Goal: Navigation & Orientation: Find specific page/section

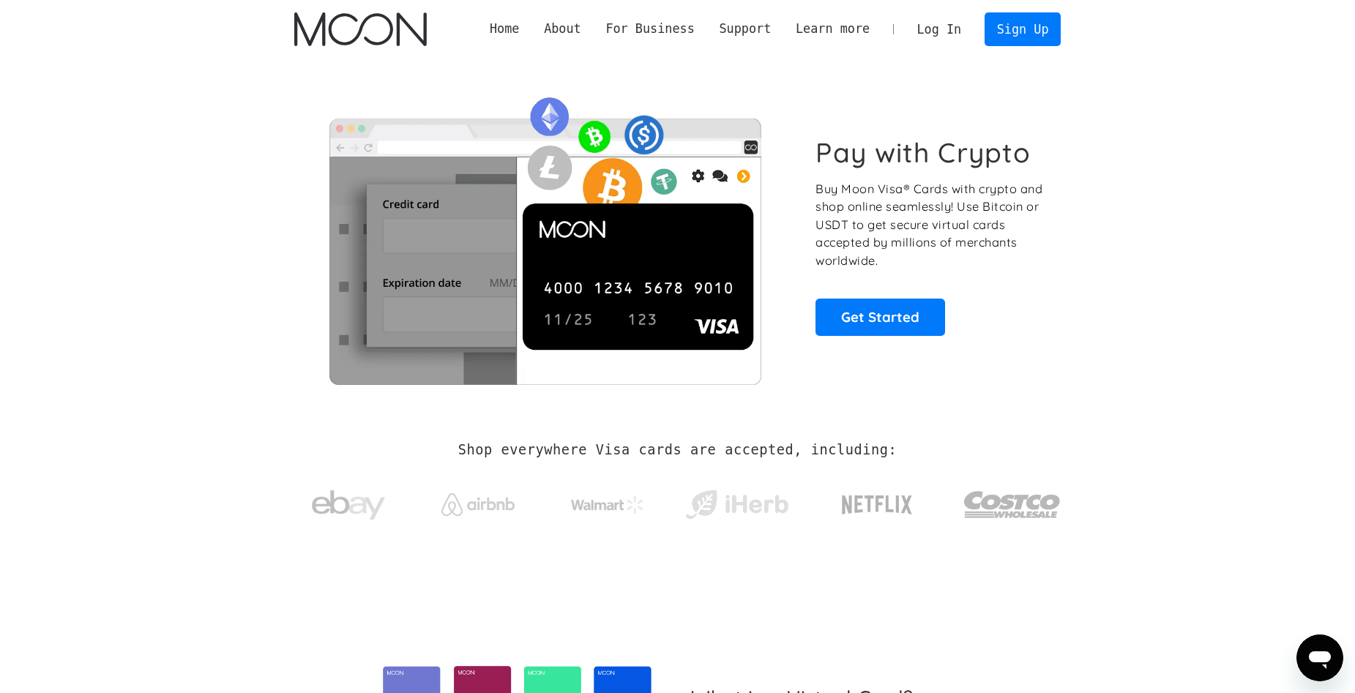
click at [943, 33] on link "Log In" at bounding box center [939, 29] width 69 height 32
click at [675, 50] on link "Business" at bounding box center [649, 53] width 113 height 29
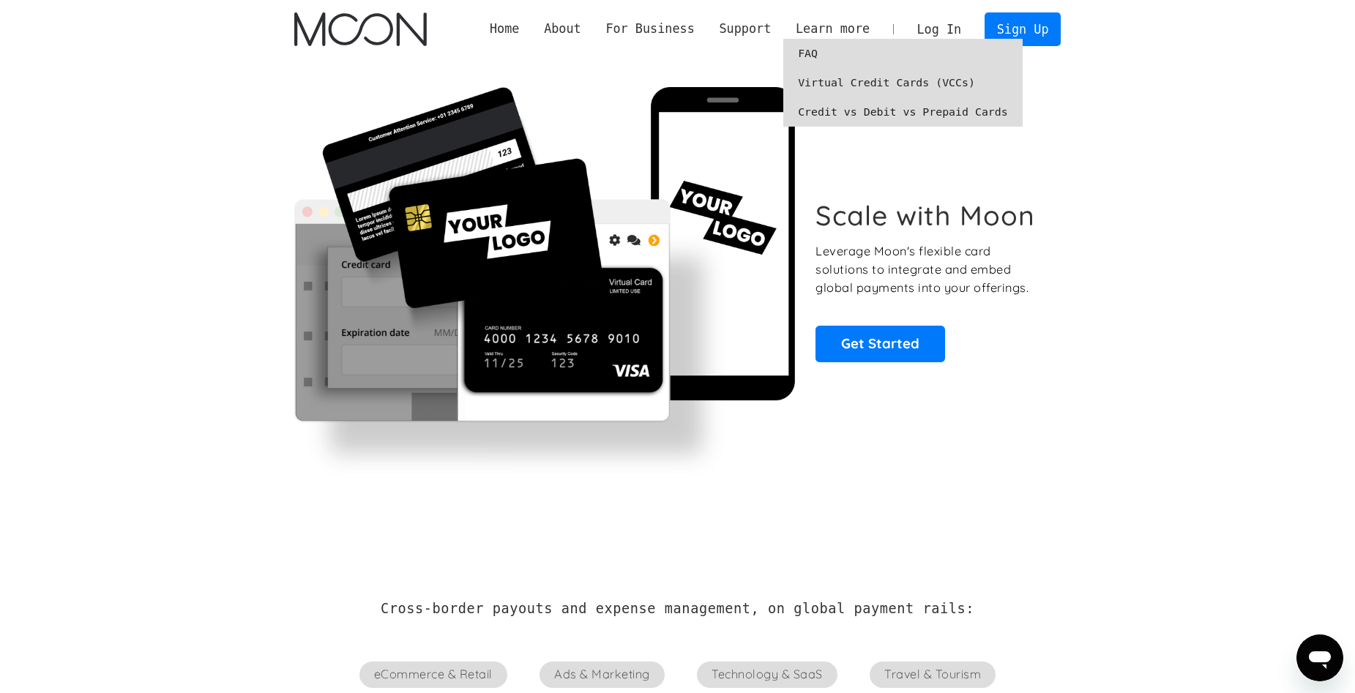
click at [869, 77] on link "Virtual Credit Cards (VCCs)" at bounding box center [902, 82] width 239 height 29
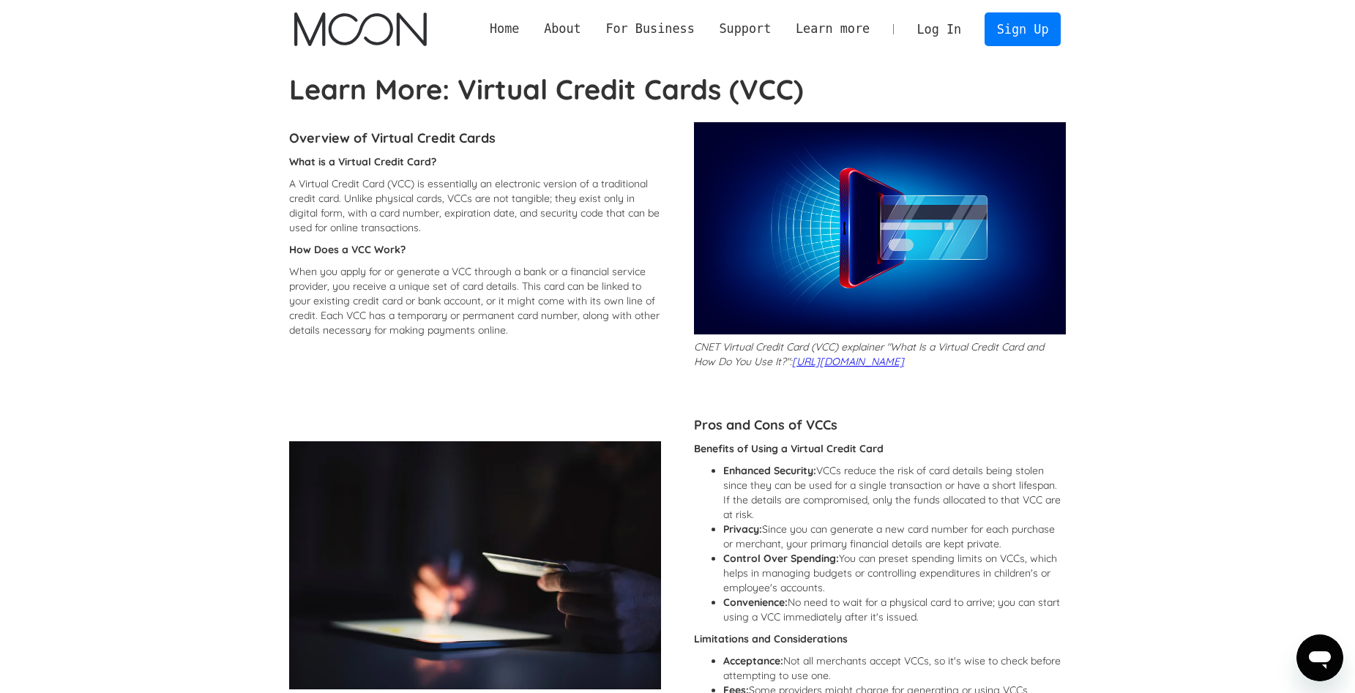
click at [531, 27] on link "Home" at bounding box center [504, 29] width 54 height 18
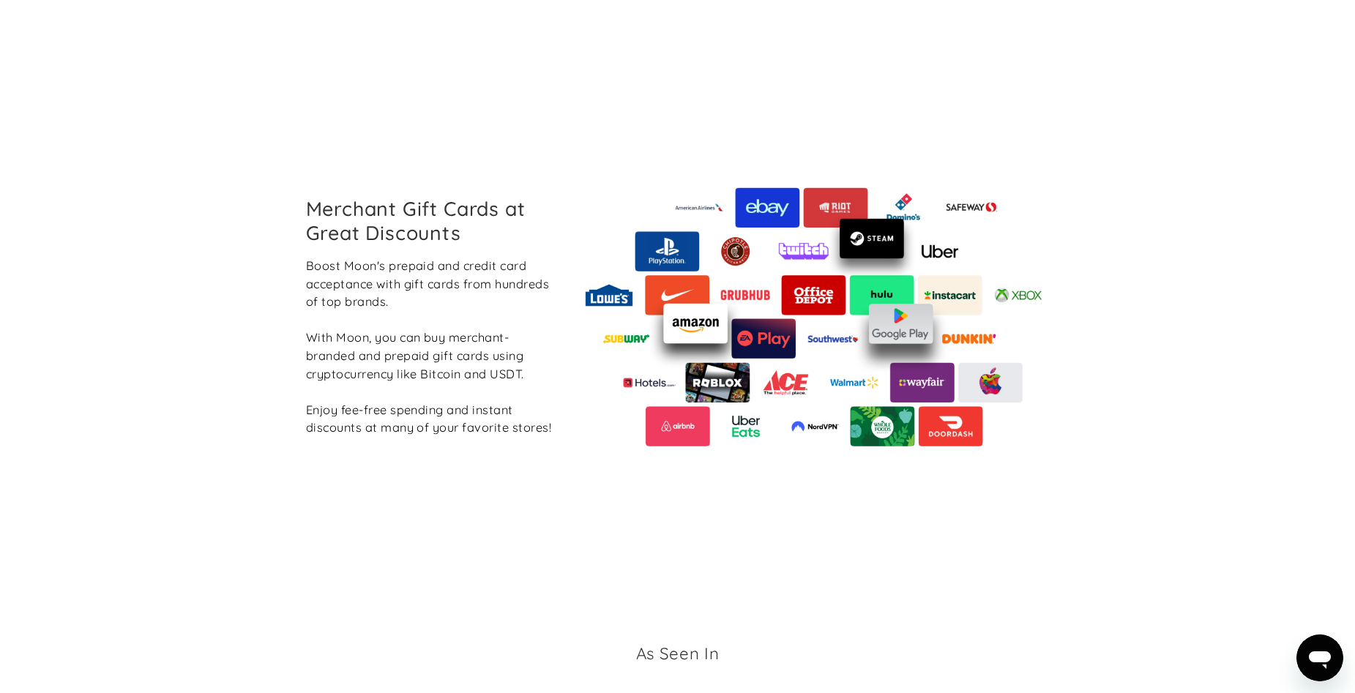
scroll to position [1610, 0]
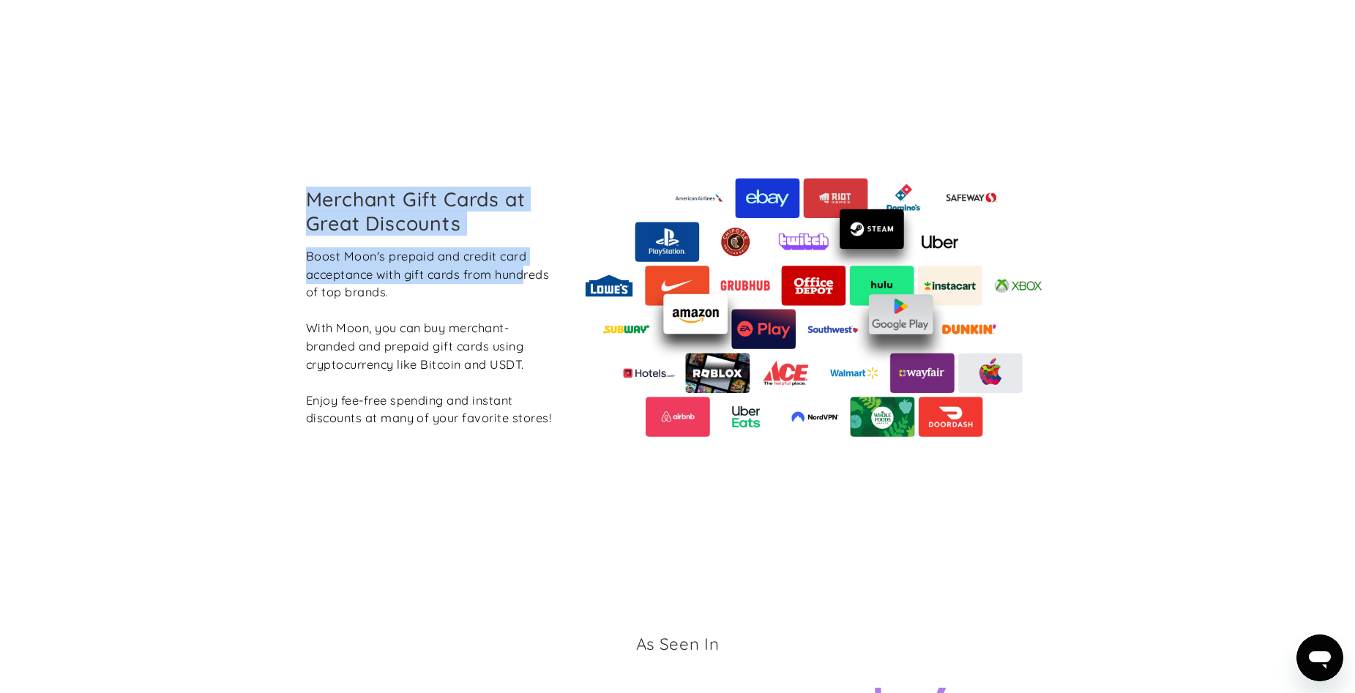
drag, startPoint x: 309, startPoint y: 197, endPoint x: 526, endPoint y: 272, distance: 230.0
click at [526, 272] on div "Merchant Gift Cards at Great Discounts Boost Moon's prepaid and credit card acc…" at bounding box center [430, 306] width 272 height 239
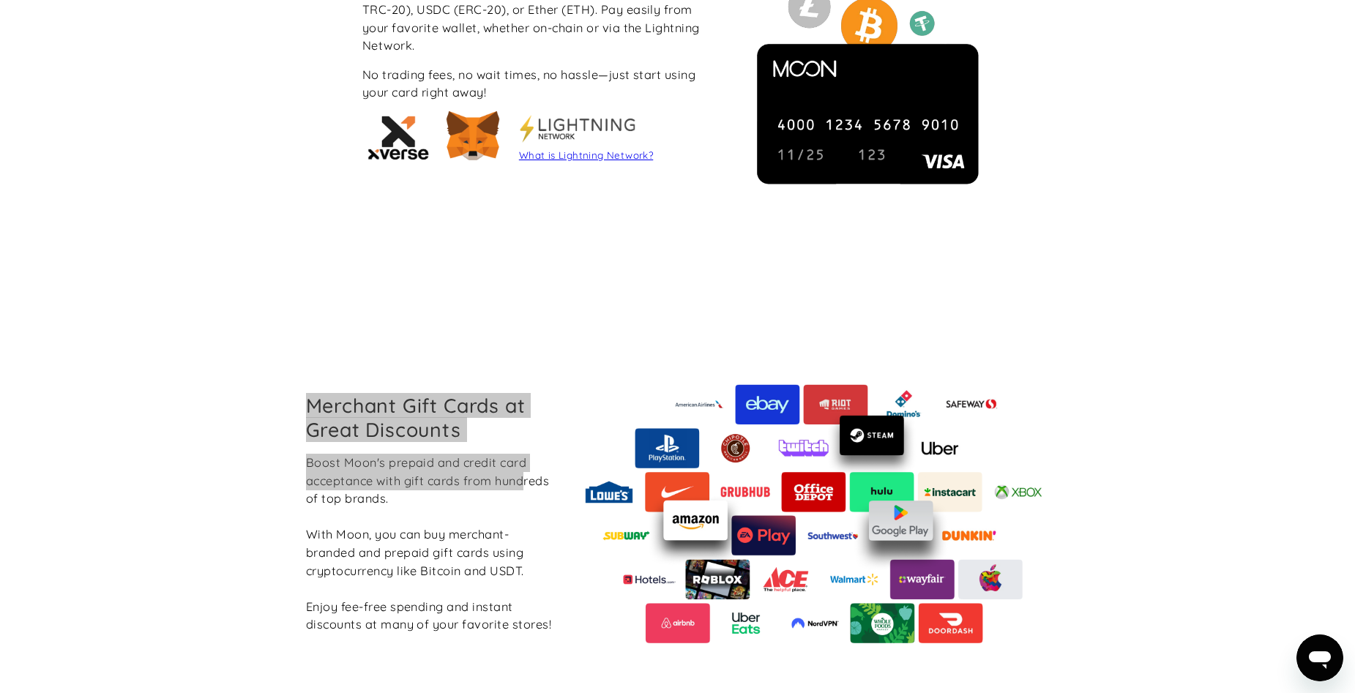
scroll to position [1464, 0]
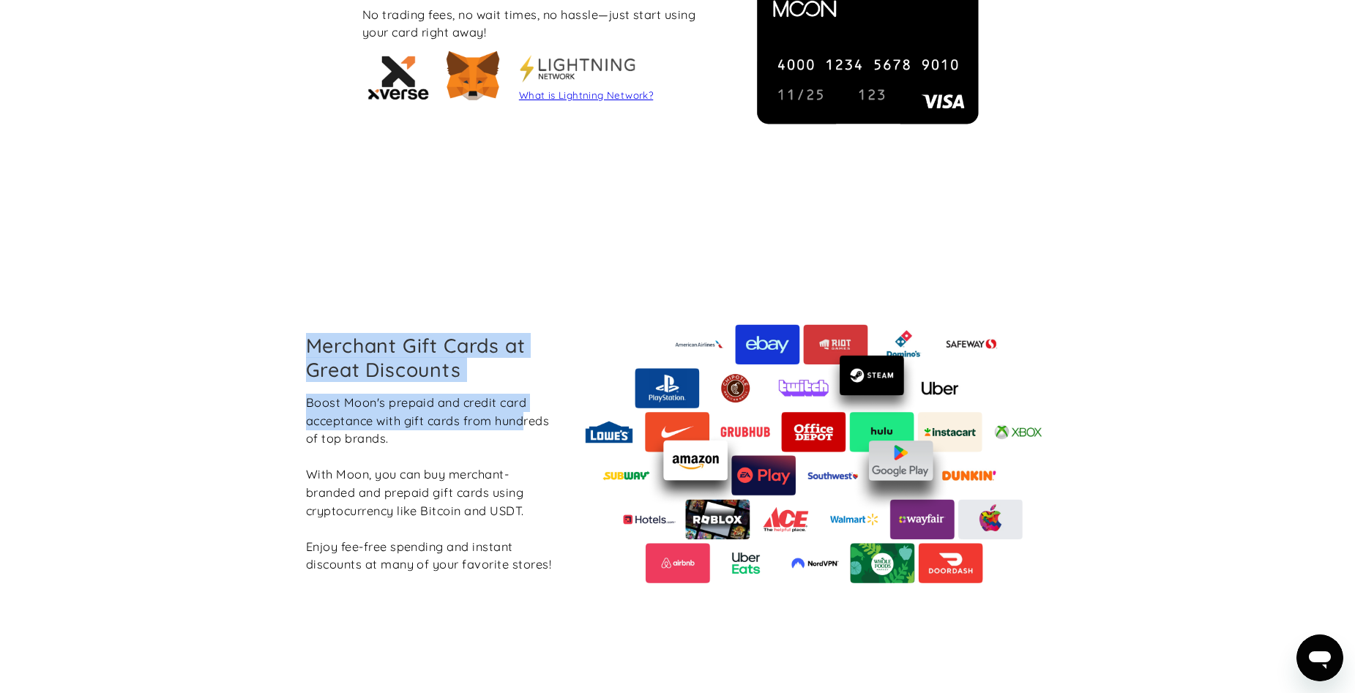
click at [436, 266] on div "Merchant Gift Cards at Great Discounts Boost Moon's prepaid and credit card acc…" at bounding box center [677, 453] width 767 height 455
drag, startPoint x: 477, startPoint y: 378, endPoint x: 307, endPoint y: 340, distance: 174.5
click at [307, 340] on h2 "Merchant Gift Cards at Great Discounts" at bounding box center [430, 357] width 249 height 47
copy h2 "Merchant Gift Cards at Great Discounts"
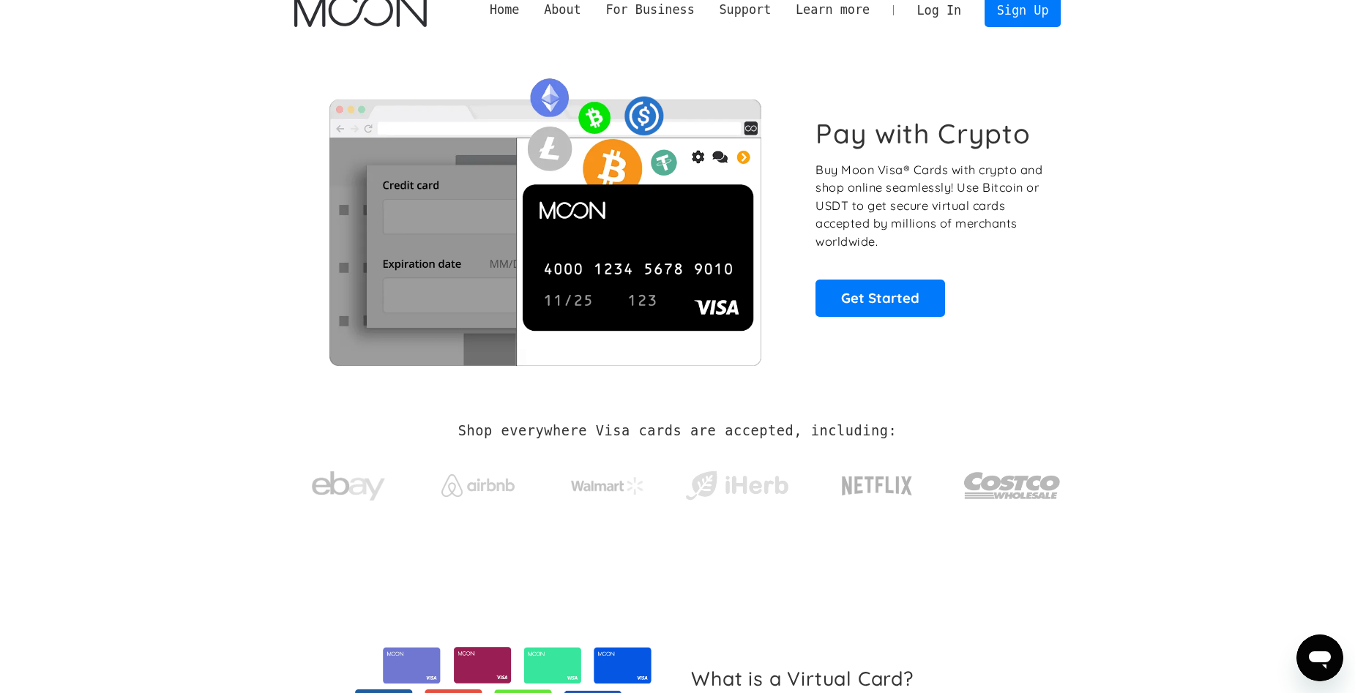
scroll to position [0, 0]
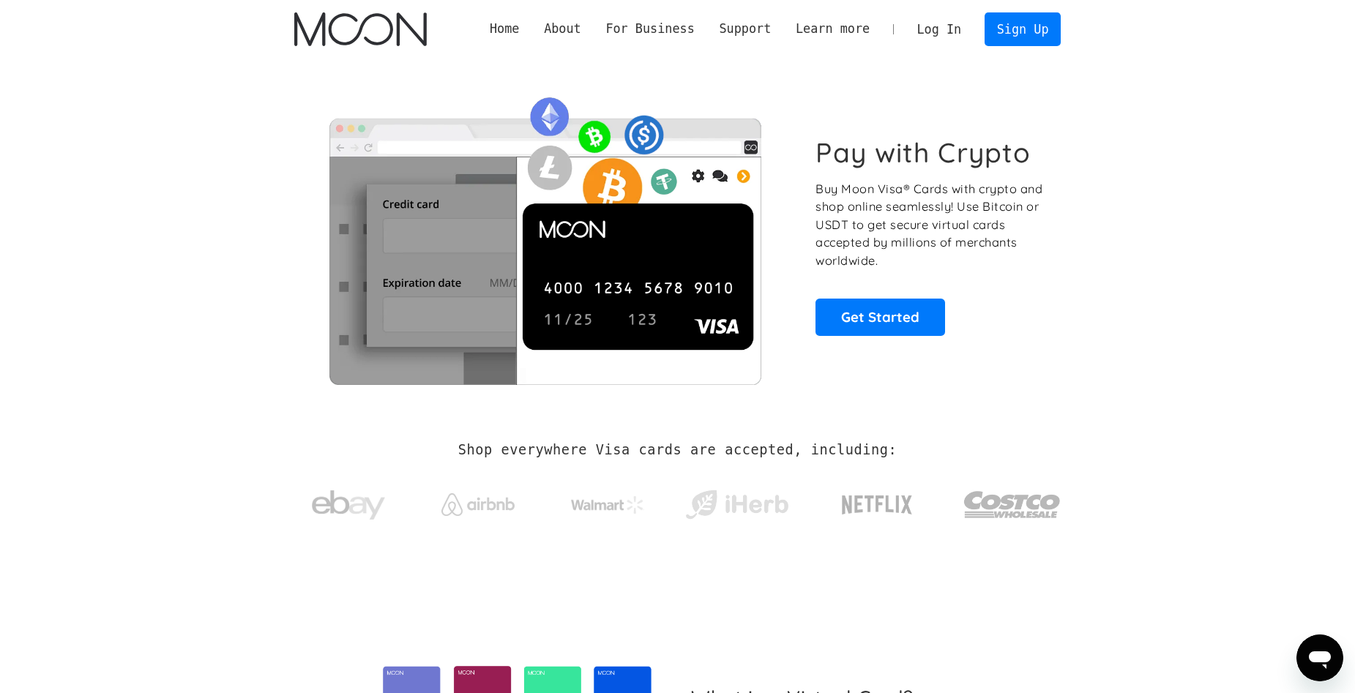
click at [228, 201] on section "Pay with Crypto Buy Moon Visa® Cards with crypto and shop online seamlessly! Us…" at bounding box center [677, 236] width 1355 height 355
